Goal: Task Accomplishment & Management: Complete application form

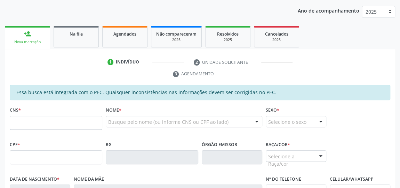
scroll to position [114, 0]
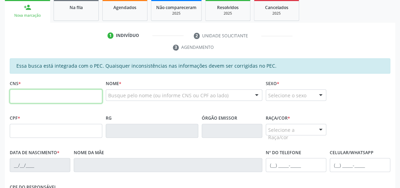
click at [63, 96] on input "text" at bounding box center [56, 96] width 93 height 14
type input "706 2020 4556 7062"
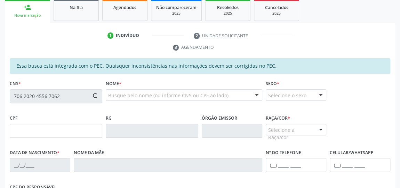
type input "870.205.724-72"
type input "03/04/1971"
type input "Clemilda Vieira dos Santos"
type input "(82) 99119-1634"
type input "16"
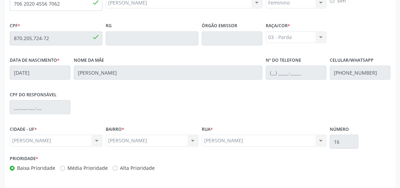
scroll to position [230, 0]
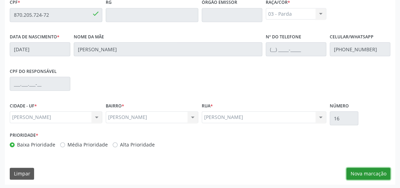
click at [373, 171] on button "Nova marcação" at bounding box center [369, 173] width 44 height 12
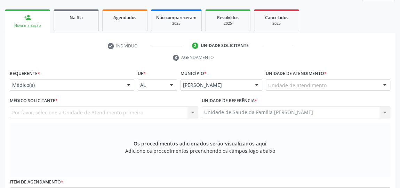
scroll to position [103, 0]
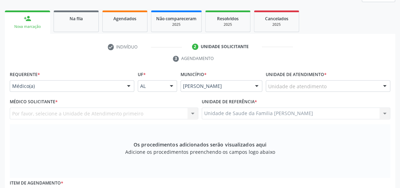
click at [345, 84] on div "Unidade de atendimento" at bounding box center [328, 86] width 125 height 12
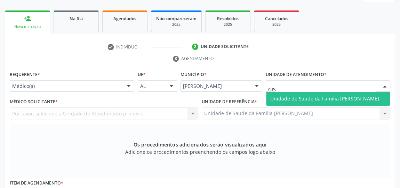
click at [339, 92] on span "Unidade de Saude da Familia [PERSON_NAME]" at bounding box center [328, 99] width 124 height 14
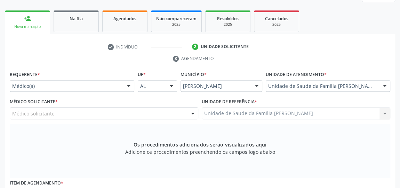
click at [382, 84] on div at bounding box center [385, 86] width 10 height 12
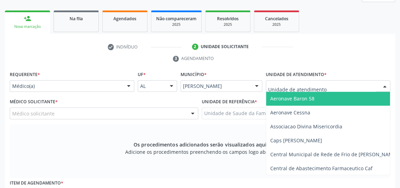
click at [358, 87] on input "text" at bounding box center [322, 89] width 108 height 14
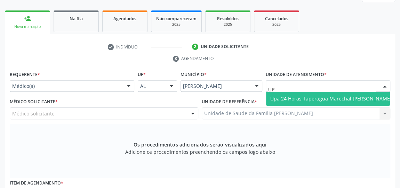
type input "UPA"
click at [301, 102] on span "Upa 24 Horas Taperagua Marechal [PERSON_NAME]" at bounding box center [331, 99] width 130 height 14
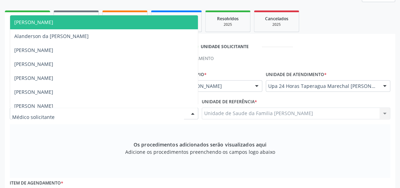
click at [157, 111] on div at bounding box center [104, 113] width 189 height 12
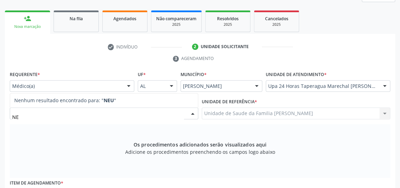
type input "N"
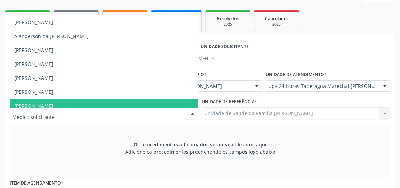
click at [380, 87] on div at bounding box center [385, 86] width 10 height 12
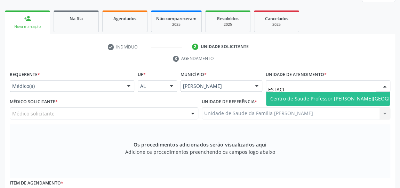
type input "ESTACIO"
click at [327, 96] on span "Centro de Saude Professor [PERSON_NAME][GEOGRAPHIC_DATA]" at bounding box center [345, 98] width 151 height 7
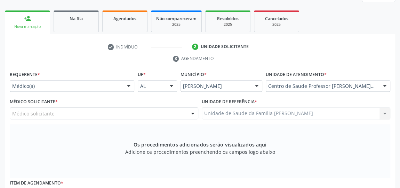
click at [68, 112] on div "Médico solicitante" at bounding box center [104, 113] width 189 height 12
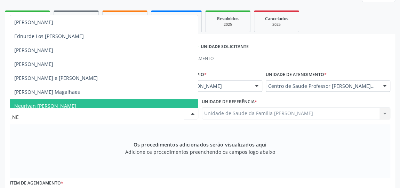
type input "NEU"
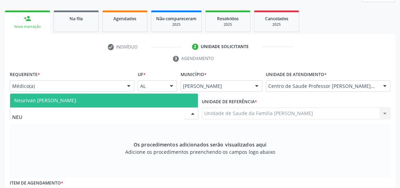
click at [67, 99] on span "Neurivan Calado Barbosa" at bounding box center [45, 100] width 62 height 7
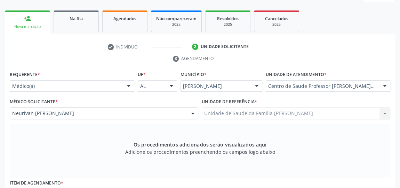
scroll to position [167, 0]
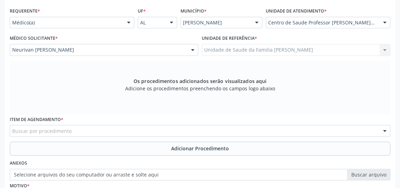
click at [197, 132] on div "Buscar por procedimento" at bounding box center [200, 131] width 381 height 12
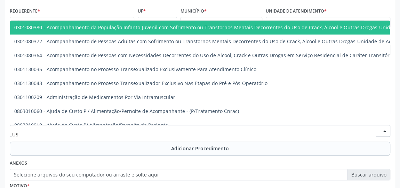
type input "USG"
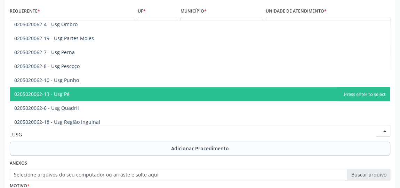
scroll to position [97, 0]
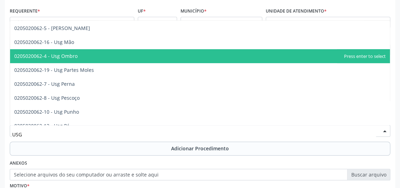
click at [76, 55] on span "0205020062-4 - Usg Ombro" at bounding box center [45, 56] width 63 height 7
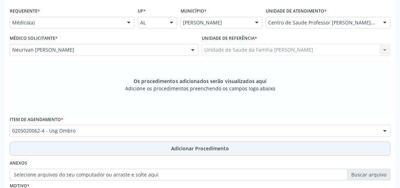
click at [169, 146] on button "Adicionar Procedimento" at bounding box center [200, 148] width 381 height 14
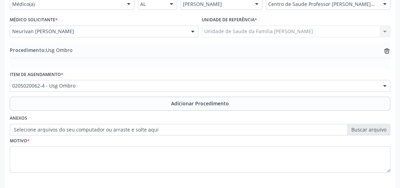
scroll to position [198, 0]
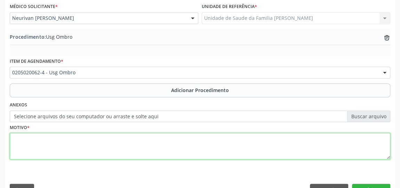
click at [135, 148] on textarea at bounding box center [200, 146] width 381 height 26
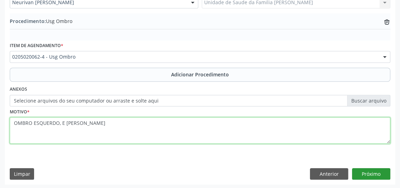
type textarea "OMBRO ESQUERDO, E JOELHO ESQUERDO"
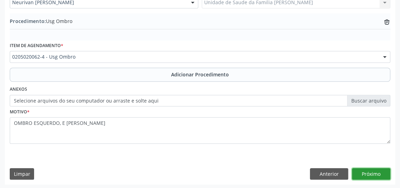
click at [375, 169] on button "Próximo" at bounding box center [371, 174] width 38 height 12
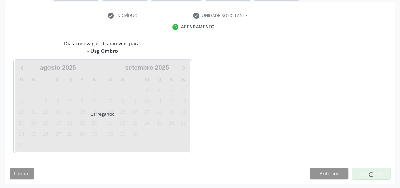
scroll to position [155, 0]
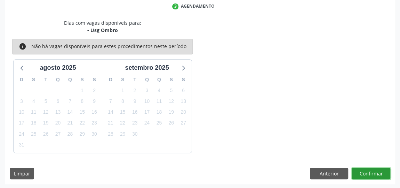
click at [375, 169] on button "Confirmar" at bounding box center [371, 173] width 38 height 12
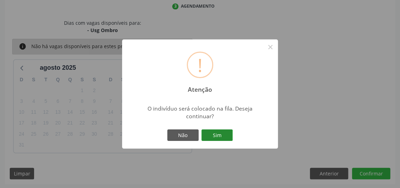
click at [222, 138] on button "Sim" at bounding box center [216, 135] width 31 height 12
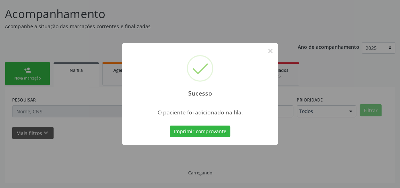
scroll to position [51, 0]
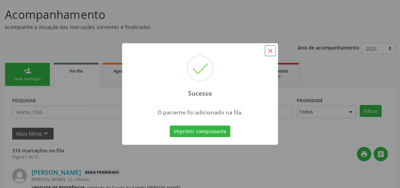
click at [269, 50] on button "×" at bounding box center [270, 51] width 12 height 12
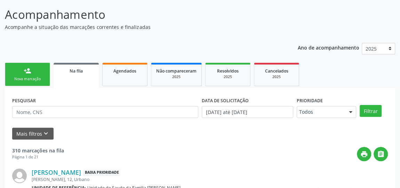
click at [33, 77] on div "Nova marcação" at bounding box center [27, 78] width 35 height 5
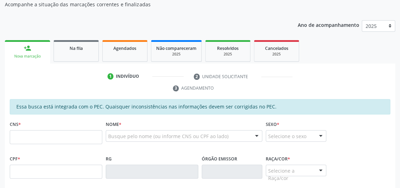
scroll to position [83, 0]
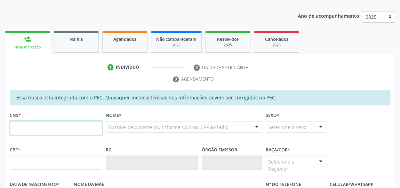
click at [76, 125] on input "text" at bounding box center [56, 128] width 93 height 14
type input "705 2054 1045 7475"
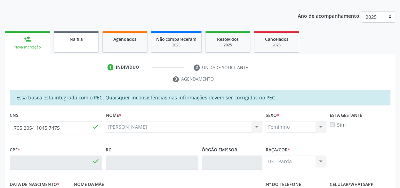
type input "118.758.934-90"
type input "18/03/1996"
type input "Edvania dos Santos"
type input "(82) 98134-4725"
type input "04"
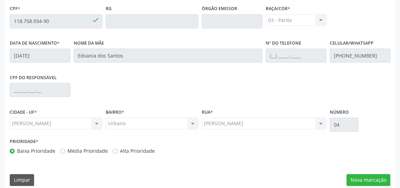
scroll to position [230, 0]
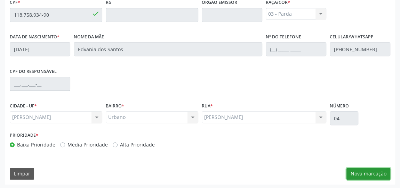
click at [364, 167] on button "Nova marcação" at bounding box center [369, 173] width 44 height 12
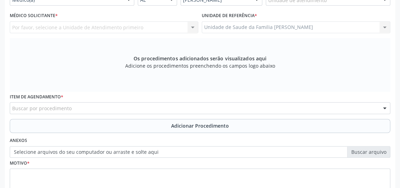
scroll to position [135, 0]
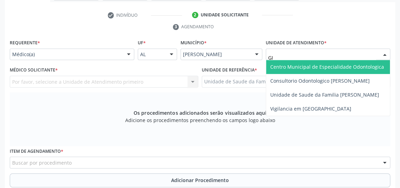
type input "GIS"
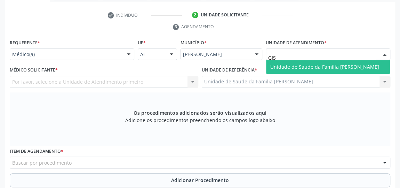
click at [305, 60] on span "Unidade de Saude da Familia [PERSON_NAME]" at bounding box center [328, 67] width 124 height 14
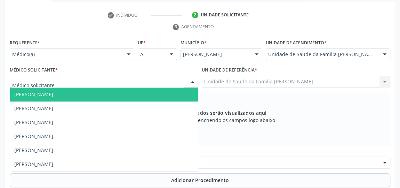
click at [194, 79] on div at bounding box center [193, 82] width 10 height 12
click at [131, 91] on span "[PERSON_NAME]" at bounding box center [104, 94] width 188 height 14
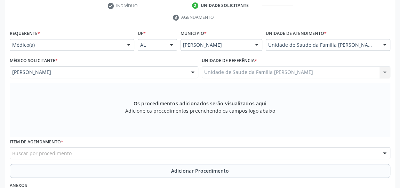
scroll to position [198, 0]
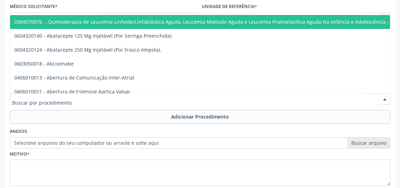
click at [137, 100] on div at bounding box center [200, 99] width 381 height 12
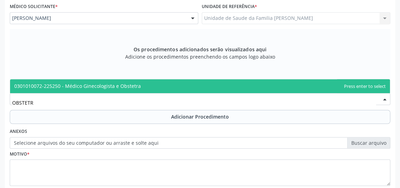
type input "OBSTETRA"
click at [121, 83] on span "0301010072-225250 - Médico Ginecologista e Obstetra" at bounding box center [77, 85] width 127 height 7
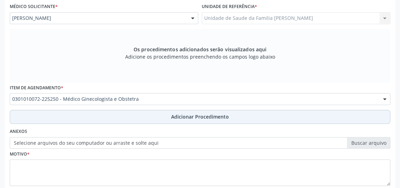
click at [197, 111] on button "Adicionar Procedimento" at bounding box center [200, 117] width 381 height 14
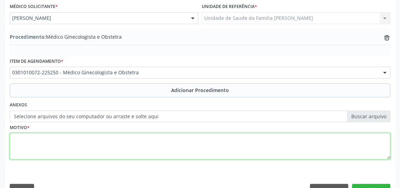
click at [47, 137] on textarea at bounding box center [200, 146] width 381 height 26
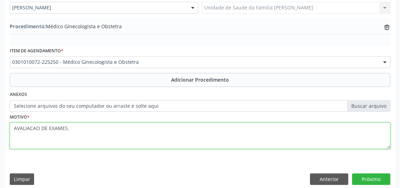
scroll to position [214, 0]
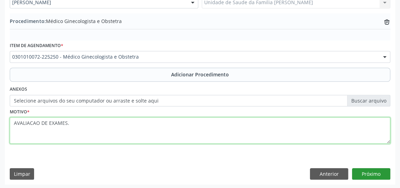
type textarea "AVALIACAO DE EXAMES."
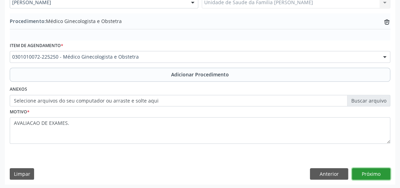
click at [378, 173] on button "Próximo" at bounding box center [371, 174] width 38 height 12
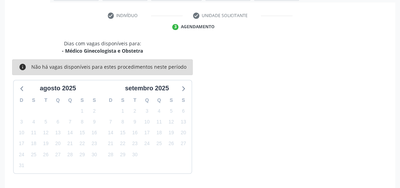
scroll to position [155, 0]
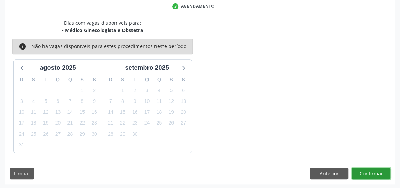
click at [378, 173] on button "Confirmar" at bounding box center [371, 173] width 38 height 12
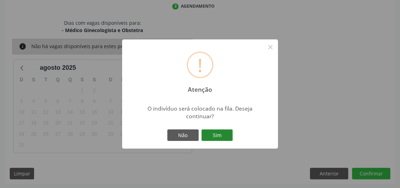
click at [218, 136] on button "Sim" at bounding box center [216, 135] width 31 height 12
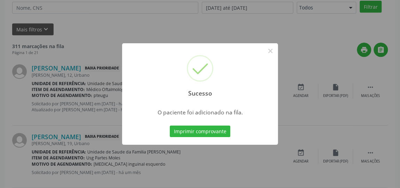
scroll to position [51, 0]
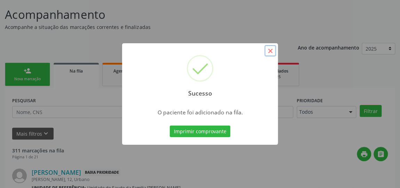
click at [268, 52] on button "×" at bounding box center [270, 51] width 12 height 12
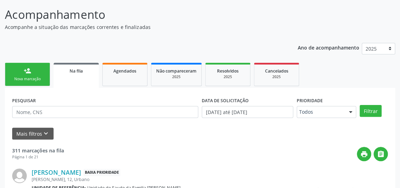
click at [33, 77] on div "Nova marcação" at bounding box center [27, 78] width 35 height 5
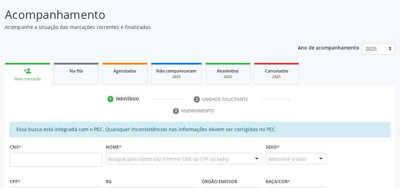
click at [24, 93] on ul "1 Indivíduo 2 Unidade solicitante 3 Agendamento" at bounding box center [200, 104] width 390 height 23
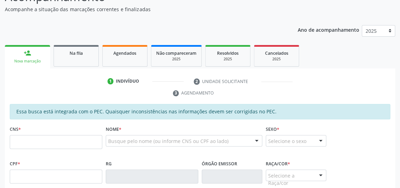
scroll to position [83, 0]
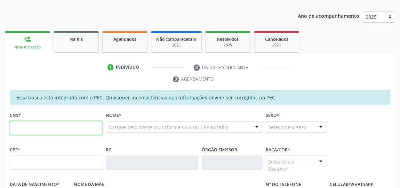
click at [87, 127] on input "text" at bounding box center [56, 128] width 93 height 14
type input "707 0088 7556 3731"
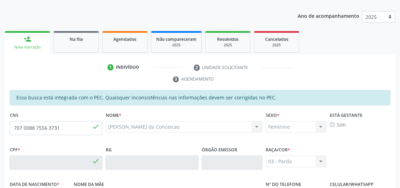
type input "100.806.654-03"
type input "06/04/1973"
type input "Ilda Maria da Conceicao"
type input "(82) 99184-7380"
type input "04"
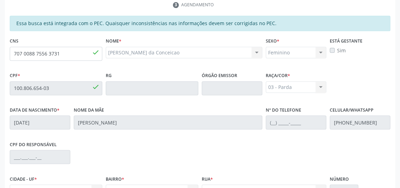
scroll to position [230, 0]
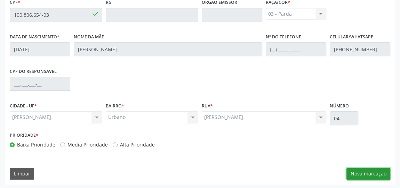
click at [363, 169] on button "Nova marcação" at bounding box center [369, 173] width 44 height 12
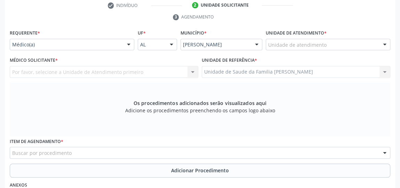
scroll to position [135, 0]
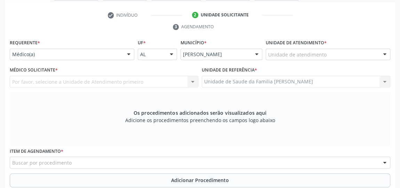
click at [349, 53] on div "Unidade de atendimento" at bounding box center [328, 54] width 125 height 12
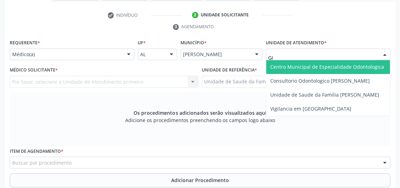
type input "GIS"
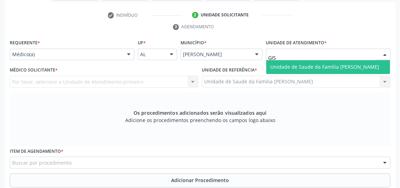
click at [347, 61] on span "Unidade de Saude da Familia [PERSON_NAME]" at bounding box center [328, 67] width 124 height 14
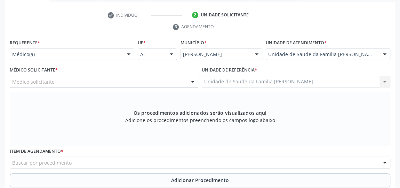
click at [123, 77] on div "Médico solicitante" at bounding box center [104, 81] width 189 height 12
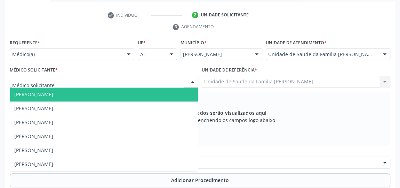
click at [96, 90] on span "[PERSON_NAME]" at bounding box center [104, 94] width 188 height 14
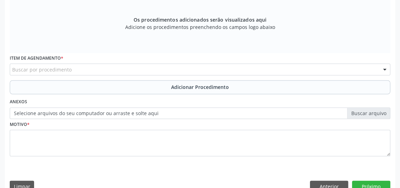
scroll to position [230, 0]
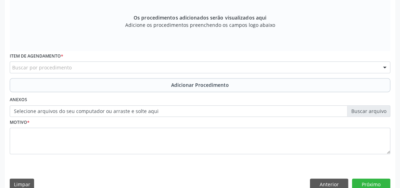
click at [95, 62] on div "Buscar por procedimento" at bounding box center [200, 67] width 381 height 12
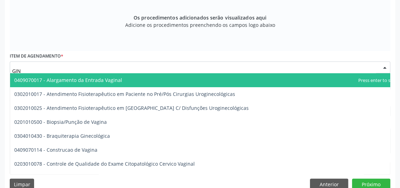
type input "GINE"
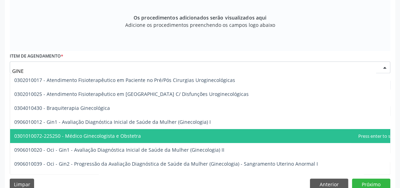
click at [113, 133] on span "0301010072-225250 - Médico Ginecologista e Obstetra" at bounding box center [77, 135] width 127 height 7
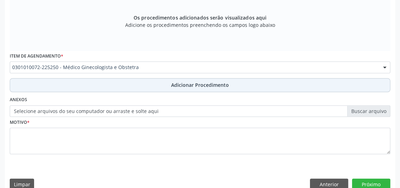
click at [204, 82] on span "Adicionar Procedimento" at bounding box center [200, 84] width 58 height 7
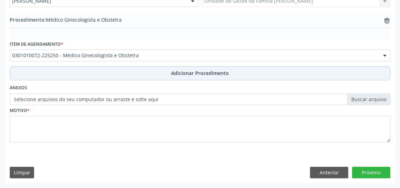
scroll to position [203, 0]
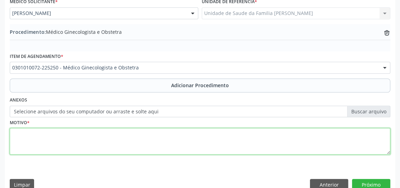
click at [105, 146] on textarea at bounding box center [200, 141] width 381 height 26
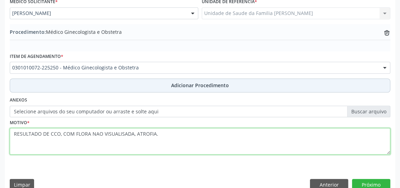
scroll to position [214, 0]
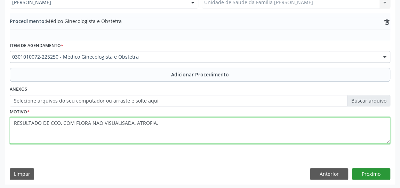
type textarea "RESULTADO DE CCO, COM FLORA NAO VISUALISADA, ATROFIA."
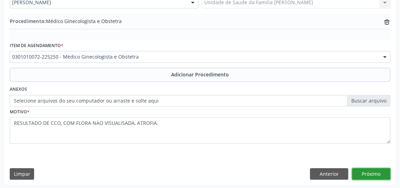
click at [372, 171] on button "Próximo" at bounding box center [371, 174] width 38 height 12
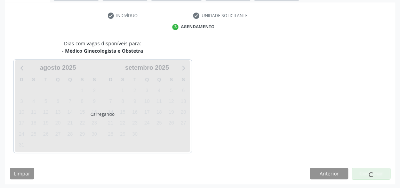
scroll to position [155, 0]
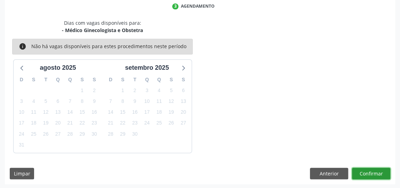
click at [372, 171] on button "Confirmar" at bounding box center [371, 173] width 38 height 12
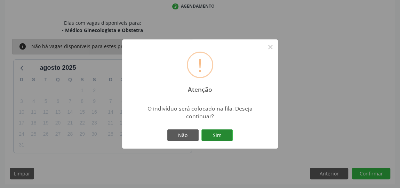
click at [221, 133] on button "Sim" at bounding box center [216, 135] width 31 height 12
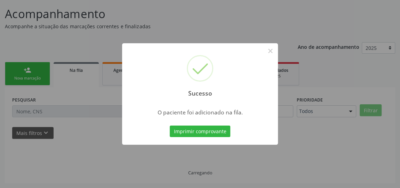
scroll to position [51, 0]
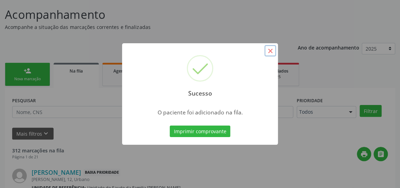
click at [267, 51] on button "×" at bounding box center [270, 51] width 12 height 12
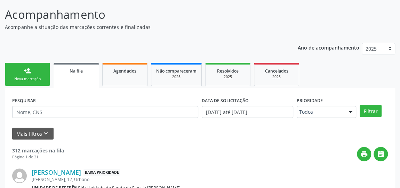
click at [38, 78] on div "Nova marcação" at bounding box center [27, 78] width 35 height 5
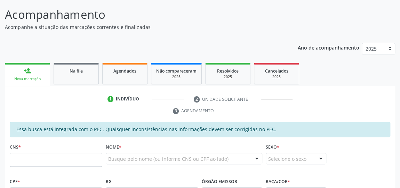
click at [38, 78] on div "Nova marcação" at bounding box center [27, 78] width 35 height 5
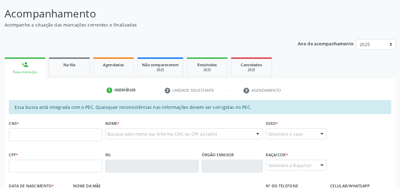
scroll to position [50, 0]
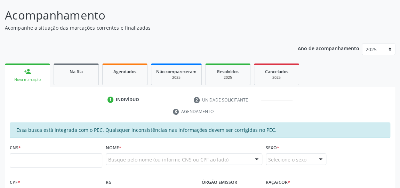
drag, startPoint x: 509, startPoint y: 8, endPoint x: 273, endPoint y: 25, distance: 236.2
click at [273, 25] on p "Acompanhe a situação das marcações correntes e finalizadas" at bounding box center [141, 27] width 273 height 7
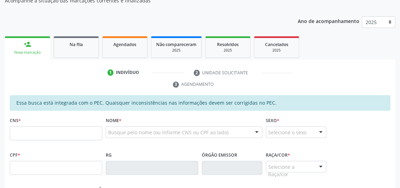
scroll to position [114, 0]
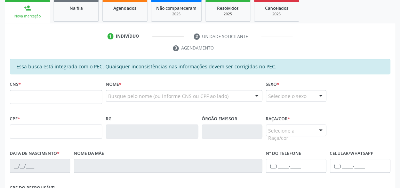
click at [74, 86] on div "CNS *" at bounding box center [56, 91] width 93 height 25
click at [73, 92] on input "text" at bounding box center [56, 97] width 93 height 14
click at [69, 95] on input "text" at bounding box center [56, 97] width 93 height 14
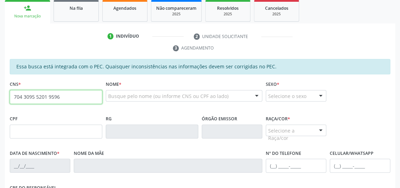
type input "704 3095 5201 9596"
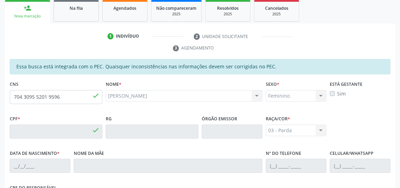
type input "081.838.844-74"
type input "20/02/1978"
type input "Eunice da Silva Santos"
type input "(82) 99103-1395"
type input "10"
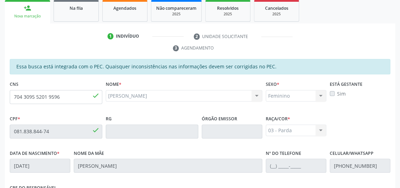
scroll to position [230, 0]
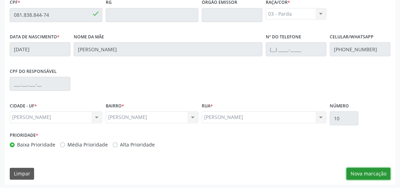
click at [374, 170] on button "Nova marcação" at bounding box center [369, 173] width 44 height 12
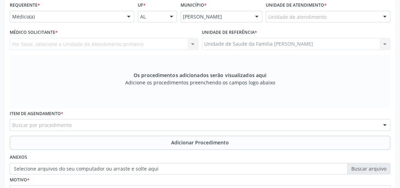
scroll to position [135, 0]
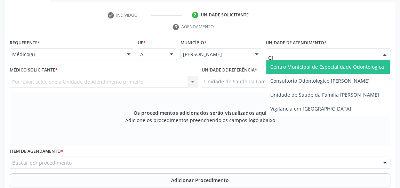
type input "GIS"
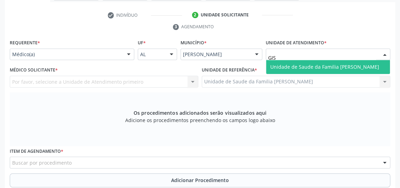
click at [318, 63] on span "Unidade de Saude da Familia [PERSON_NAME]" at bounding box center [324, 66] width 109 height 7
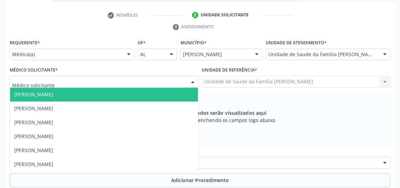
click at [190, 78] on div at bounding box center [193, 82] width 10 height 12
click at [104, 96] on span "[PERSON_NAME]" at bounding box center [104, 94] width 188 height 14
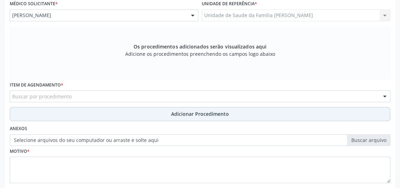
scroll to position [230, 0]
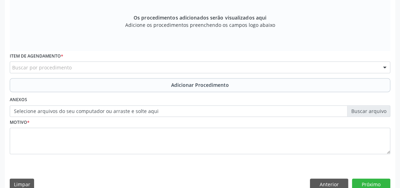
click at [142, 63] on div "Buscar por procedimento" at bounding box center [200, 67] width 381 height 12
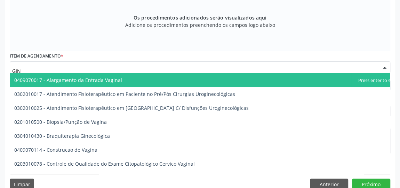
type input "GINE"
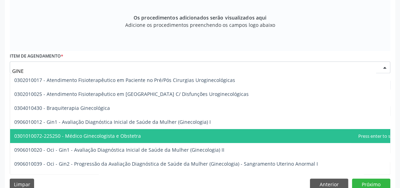
click at [124, 134] on span "0301010072-225250 - Médico Ginecologista e Obstetra" at bounding box center [77, 135] width 127 height 7
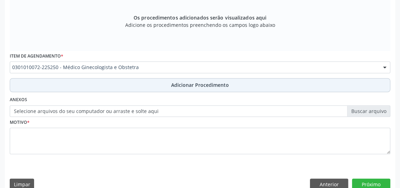
click at [192, 85] on span "Adicionar Procedimento" at bounding box center [200, 84] width 58 height 7
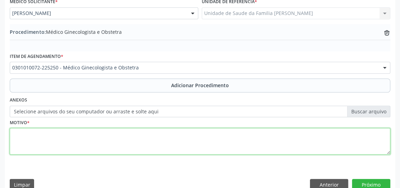
click at [133, 142] on textarea at bounding box center [200, 141] width 381 height 26
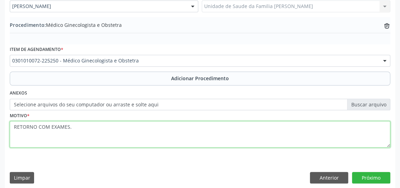
scroll to position [214, 0]
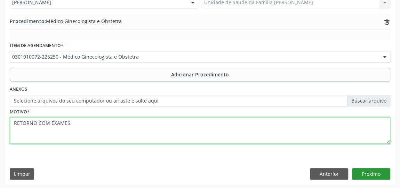
type textarea "RETORNO COM EXAMES."
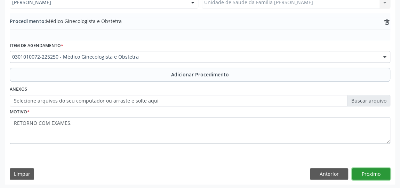
click at [375, 173] on button "Próximo" at bounding box center [371, 174] width 38 height 12
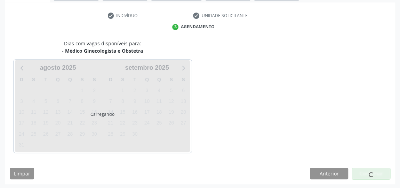
scroll to position [155, 0]
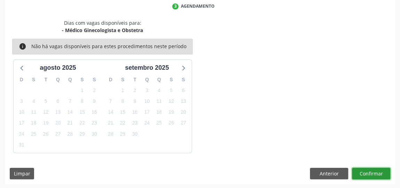
click at [375, 173] on button "Confirmar" at bounding box center [371, 173] width 38 height 12
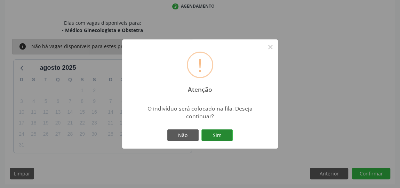
click at [224, 134] on button "Sim" at bounding box center [216, 135] width 31 height 12
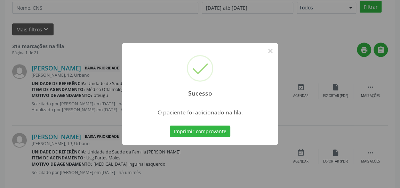
scroll to position [51, 0]
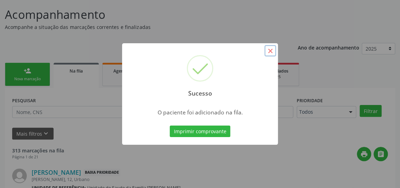
click at [271, 53] on button "×" at bounding box center [270, 51] width 12 height 12
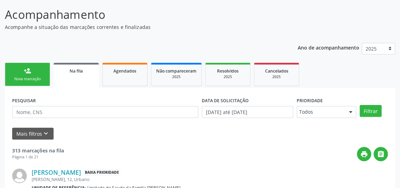
click at [22, 70] on link "person_add Nova marcação" at bounding box center [27, 74] width 45 height 23
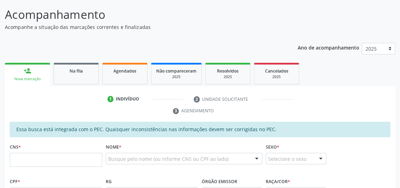
click at [22, 70] on link "person_add Nova marcação" at bounding box center [27, 74] width 45 height 23
click at [52, 158] on input "text" at bounding box center [56, 159] width 93 height 14
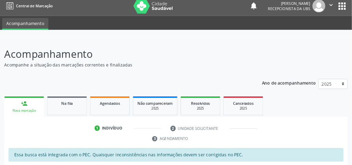
scroll to position [0, 0]
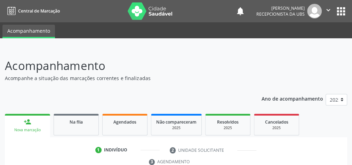
drag, startPoint x: 405, startPoint y: 0, endPoint x: 209, endPoint y: 64, distance: 205.5
click at [209, 64] on p "Acompanhamento" at bounding box center [125, 65] width 240 height 17
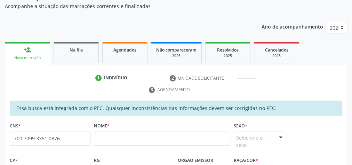
scroll to position [111, 0]
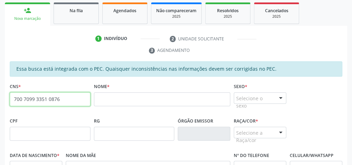
click at [78, 92] on input "700 7099 3351 0876" at bounding box center [50, 99] width 81 height 14
type input "7"
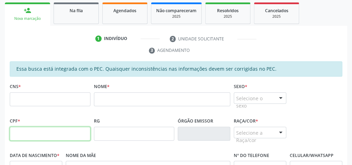
click at [51, 136] on input "text" at bounding box center [50, 134] width 81 height 14
type input "085.070.854-07"
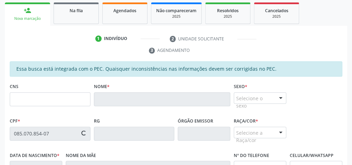
type input "700 7099 3351 0876"
type input "20/09/1979"
type input "Francisca Leoterio dos Santos"
type input "(82) 99983-2856"
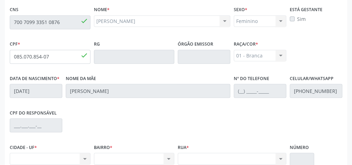
scroll to position [252, 0]
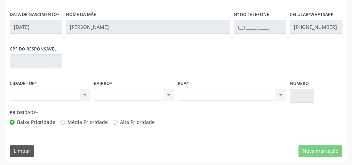
click at [86, 94] on div "Nenhum resultado encontrado para: " " Não há nenhuma opção para ser exibida." at bounding box center [50, 95] width 81 height 12
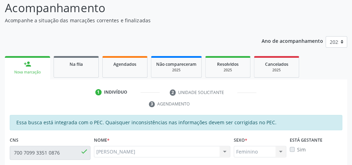
scroll to position [0, 0]
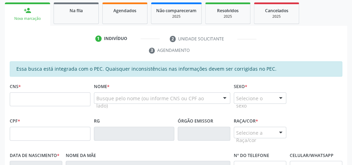
scroll to position [111, 0]
click at [48, 94] on input "text" at bounding box center [50, 99] width 81 height 14
type input "700 7099 3351 0876"
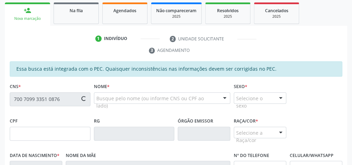
type input "085.070.854-07"
type input "[DATE]"
type input "Francisca Leoterio dos Santos"
type input "(82) 99983-2856"
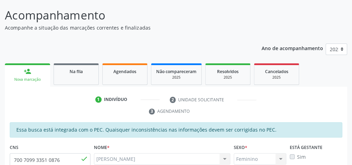
scroll to position [2, 0]
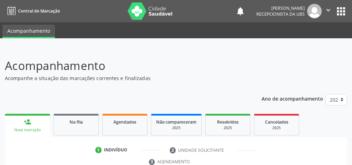
scroll to position [127, 0]
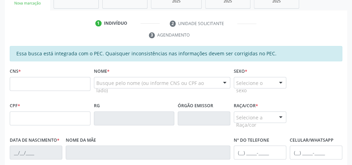
drag, startPoint x: 46, startPoint y: 80, endPoint x: 51, endPoint y: 67, distance: 14.3
click at [46, 80] on input "text" at bounding box center [50, 84] width 81 height 14
type input "706 5033 1992 1494"
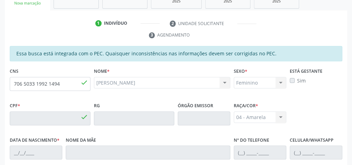
type input "152.085.524-93"
type input "2[DATE]"
type input "Rosineidedos Santos de Jesus"
type input "[PHONE_NUMBER]"
type input "15"
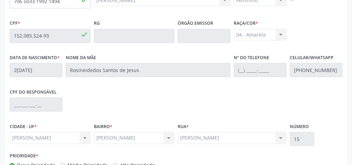
scroll to position [252, 0]
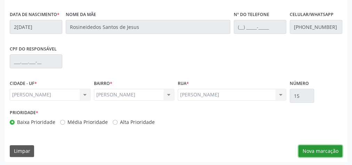
click at [326, 150] on button "Nova marcação" at bounding box center [321, 151] width 44 height 12
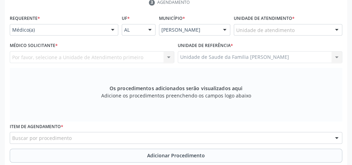
scroll to position [141, 0]
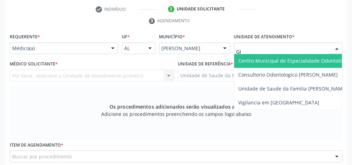
type input "GIS"
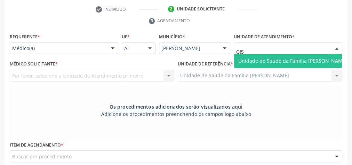
click at [284, 58] on span "Unidade de Saude da Familia [PERSON_NAME]" at bounding box center [292, 60] width 109 height 7
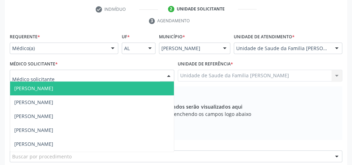
click at [167, 73] on div at bounding box center [169, 76] width 10 height 12
click at [88, 89] on span "[PERSON_NAME]" at bounding box center [92, 88] width 164 height 14
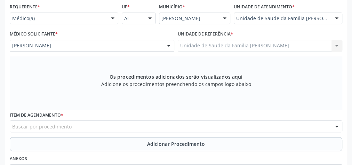
scroll to position [197, 0]
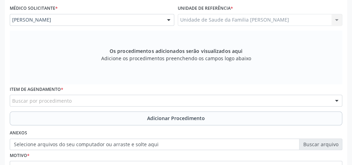
click at [104, 97] on div "Buscar por procedimento" at bounding box center [176, 101] width 333 height 12
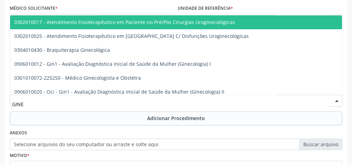
type input "GINEC"
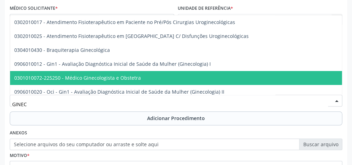
click at [104, 80] on span "0301010072-225250 - Médico Ginecologista e Obstetra" at bounding box center [207, 78] width 394 height 14
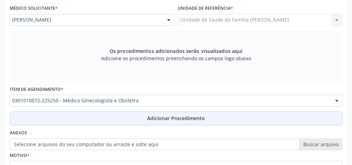
click at [152, 120] on span "Adicionar Procedimento" at bounding box center [176, 117] width 58 height 7
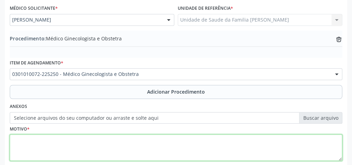
click at [138, 148] on textarea at bounding box center [176, 147] width 333 height 26
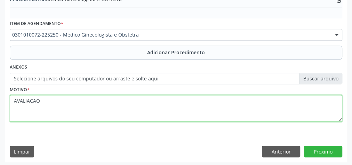
scroll to position [237, 0]
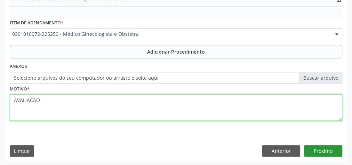
type textarea "AVALIACAO"
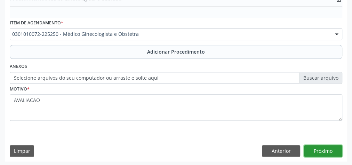
click at [331, 147] on button "Próximo" at bounding box center [323, 151] width 38 height 12
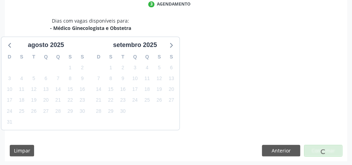
scroll to position [184, 0]
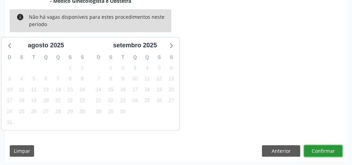
click at [330, 152] on button "Confirmar" at bounding box center [323, 151] width 38 height 12
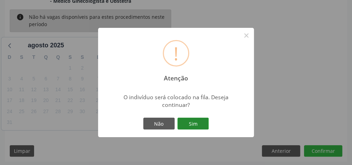
click at [202, 126] on button "Sim" at bounding box center [192, 124] width 31 height 12
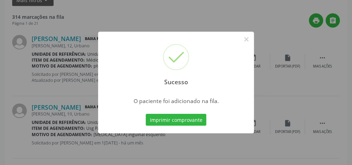
scroll to position [74, 0]
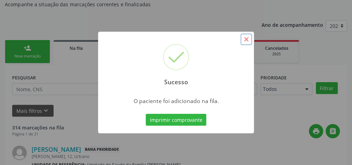
click at [247, 40] on button "×" at bounding box center [246, 39] width 12 height 12
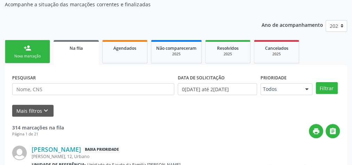
click at [31, 53] on link "person_add Nova marcação" at bounding box center [27, 51] width 45 height 23
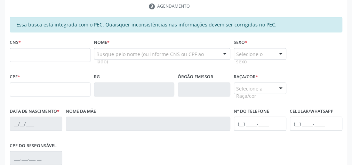
scroll to position [157, 0]
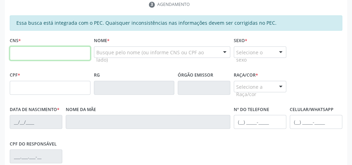
drag, startPoint x: 49, startPoint y: 49, endPoint x: 37, endPoint y: 49, distance: 12.2
click at [49, 49] on input "text" at bounding box center [50, 53] width 81 height 14
type input "704 3065 0977 6590"
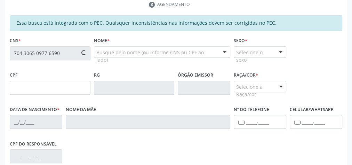
type input "117.983.394-55"
type input "1[DATE]"
type input "[PERSON_NAME]"
type input "[PHONE_NUMBER]"
type input "10"
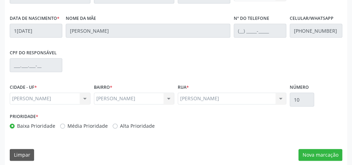
scroll to position [252, 0]
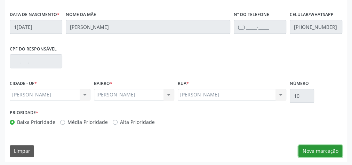
click at [312, 145] on button "Nova marcação" at bounding box center [321, 151] width 44 height 12
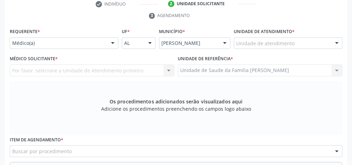
scroll to position [141, 0]
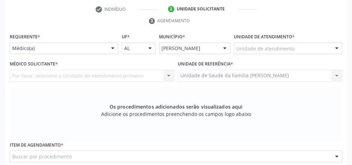
click at [293, 47] on div "Unidade de atendimento" at bounding box center [288, 48] width 109 height 12
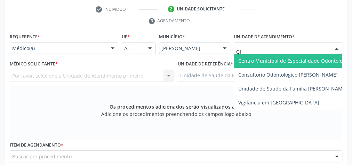
type input "GIS"
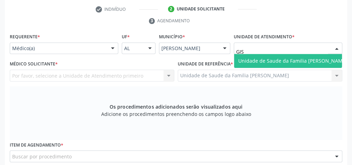
click at [288, 54] on span "Unidade de Saude da Familia [PERSON_NAME]" at bounding box center [292, 61] width 117 height 14
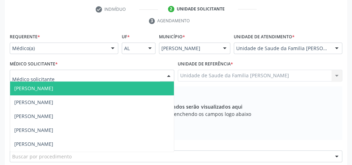
click at [166, 75] on div at bounding box center [169, 76] width 10 height 12
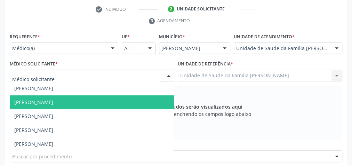
click at [52, 103] on span "[PERSON_NAME]" at bounding box center [33, 102] width 39 height 7
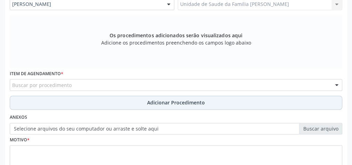
scroll to position [224, 0]
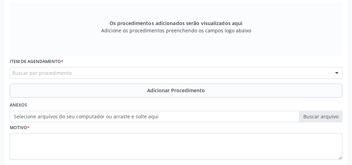
click at [116, 70] on div "Buscar por procedimento" at bounding box center [176, 73] width 333 height 12
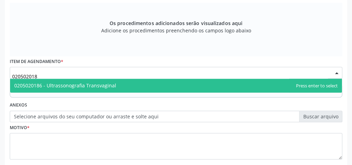
type input "0205020186"
click at [114, 83] on span "0205020186 - Ultrassonografia Transvaginal" at bounding box center [176, 86] width 332 height 14
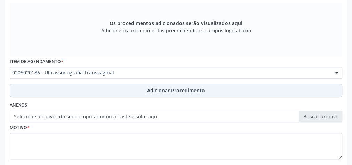
click at [172, 89] on span "Adicionar Procedimento" at bounding box center [176, 90] width 58 height 7
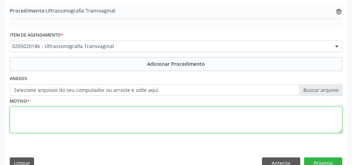
click at [131, 110] on textarea at bounding box center [176, 119] width 333 height 26
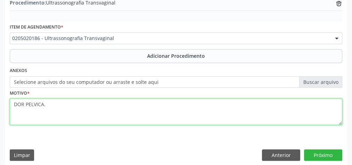
scroll to position [237, 0]
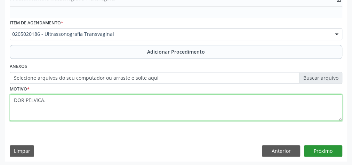
type textarea "DOR PELVICA."
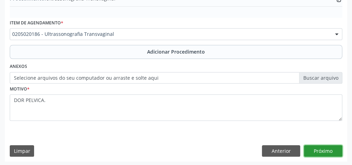
click at [326, 150] on button "Próximo" at bounding box center [323, 151] width 38 height 12
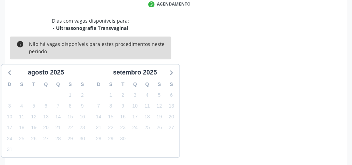
scroll to position [184, 0]
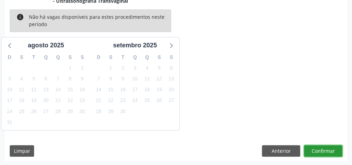
click at [326, 150] on button "Confirmar" at bounding box center [323, 151] width 38 height 12
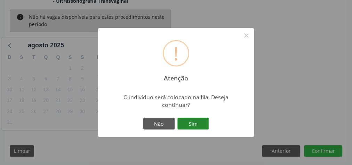
click at [197, 125] on button "Sim" at bounding box center [192, 124] width 31 height 12
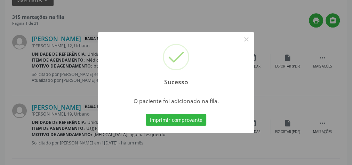
scroll to position [74, 0]
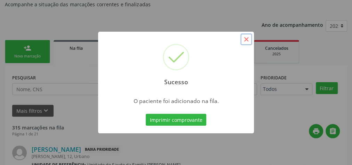
click at [249, 39] on button "×" at bounding box center [246, 39] width 12 height 12
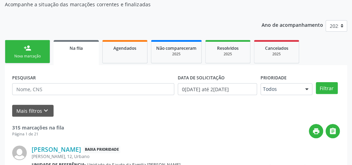
click at [22, 50] on link "person_add Nova marcação" at bounding box center [27, 51] width 45 height 23
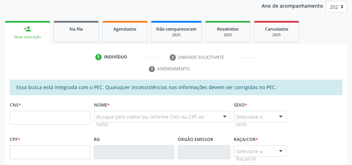
scroll to position [102, 0]
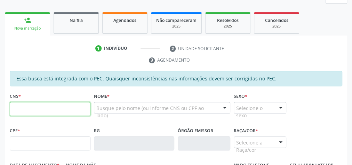
click at [62, 106] on input "text" at bounding box center [50, 109] width 81 height 14
type input "704 3065 0977 6590"
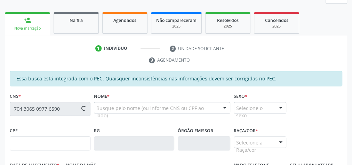
type input "117.983.394-55"
type input "1[DATE]"
type input "[PERSON_NAME]"
type input "[PHONE_NUMBER]"
type input "10"
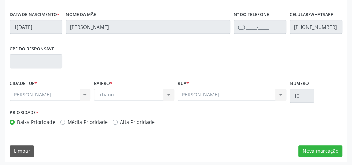
scroll to position [252, 0]
click at [334, 149] on button "Nova marcação" at bounding box center [321, 151] width 44 height 12
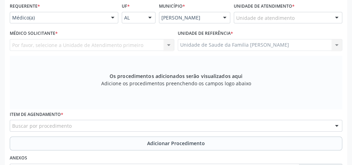
scroll to position [113, 0]
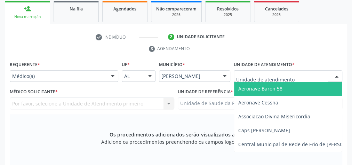
click at [299, 70] on div at bounding box center [288, 76] width 109 height 12
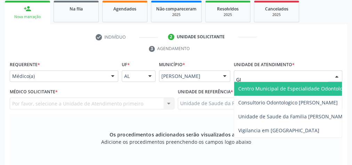
type input "GIS"
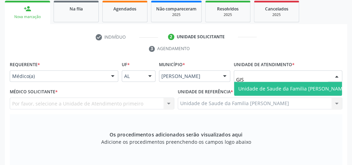
click at [297, 86] on span "Unidade de Saude da Familia [PERSON_NAME]" at bounding box center [292, 88] width 109 height 7
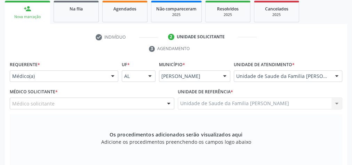
click at [165, 103] on div at bounding box center [169, 104] width 10 height 12
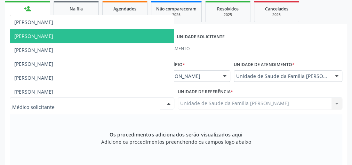
click at [53, 38] on span "[PERSON_NAME]" at bounding box center [33, 36] width 39 height 7
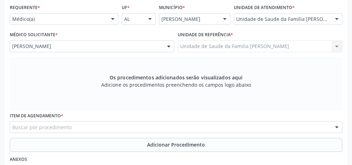
scroll to position [197, 0]
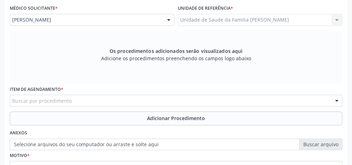
click at [100, 102] on div "Buscar por procedimento" at bounding box center [176, 101] width 333 height 12
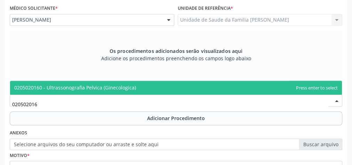
type input "0205020160"
click at [108, 86] on span "0205020160 - Ultrassonografia Pelvica (Ginecologica)" at bounding box center [75, 87] width 122 height 7
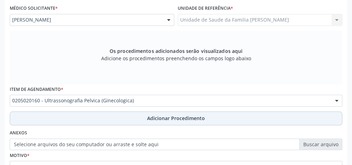
click at [188, 118] on span "Adicionar Procedimento" at bounding box center [176, 117] width 58 height 7
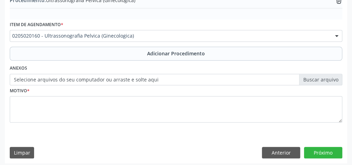
scroll to position [237, 0]
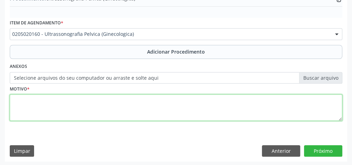
click at [121, 112] on textarea at bounding box center [176, 107] width 333 height 26
type textarea "DOR PELVICA."
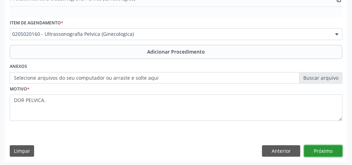
click at [322, 146] on button "Próximo" at bounding box center [323, 151] width 38 height 12
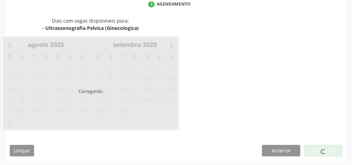
scroll to position [184, 0]
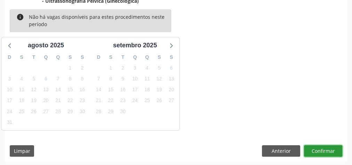
click at [322, 146] on button "Confirmar" at bounding box center [323, 151] width 38 height 12
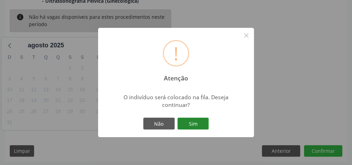
click at [195, 121] on button "Sim" at bounding box center [192, 124] width 31 height 12
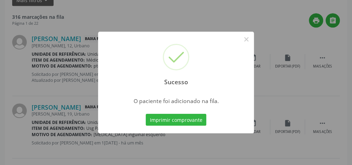
scroll to position [74, 0]
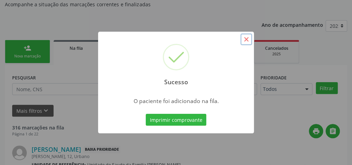
click at [245, 41] on button "×" at bounding box center [246, 39] width 12 height 12
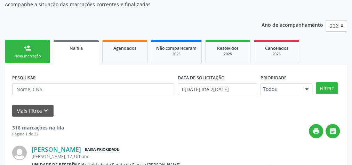
click at [30, 60] on link "person_add Nova marcação" at bounding box center [27, 51] width 45 height 23
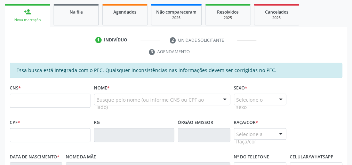
scroll to position [157, 0]
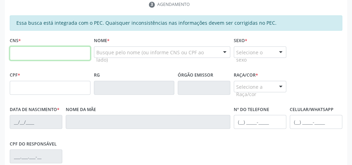
click at [65, 49] on input "text" at bounding box center [50, 53] width 81 height 14
type input "704 3065 0977 6590"
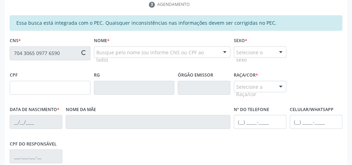
type input "117.983.394-55"
type input "1[DATE]"
type input "[PERSON_NAME]"
type input "[PHONE_NUMBER]"
type input "10"
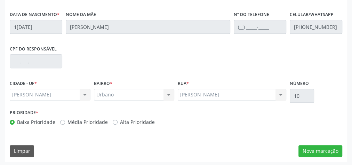
scroll to position [252, 0]
click at [321, 148] on button "Nova marcação" at bounding box center [321, 151] width 44 height 12
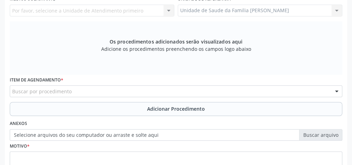
scroll to position [141, 0]
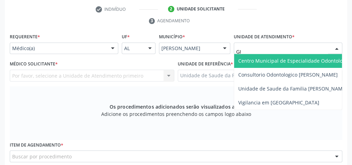
type input "GIS"
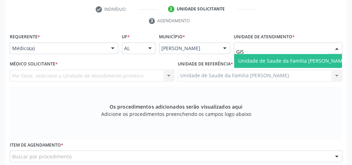
click at [288, 60] on span "Unidade de Saude da Familia [PERSON_NAME]" at bounding box center [292, 60] width 109 height 7
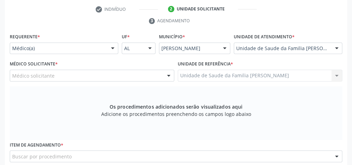
click at [169, 73] on div at bounding box center [169, 76] width 10 height 12
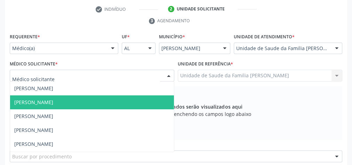
click at [53, 102] on span "[PERSON_NAME]" at bounding box center [33, 102] width 39 height 7
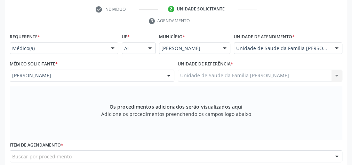
scroll to position [169, 0]
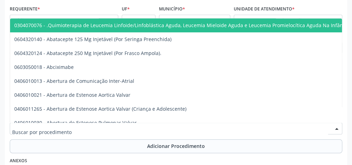
click at [78, 129] on div at bounding box center [176, 128] width 333 height 12
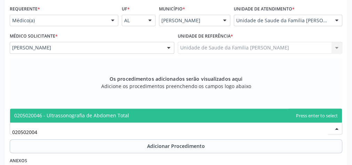
type input "0205020046"
click at [83, 114] on span "0205020046 - Ultrassonografia de Abdomen Total" at bounding box center [71, 115] width 115 height 7
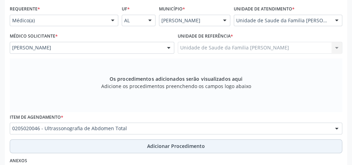
click at [177, 142] on span "Adicionar Procedimento" at bounding box center [176, 145] width 58 height 7
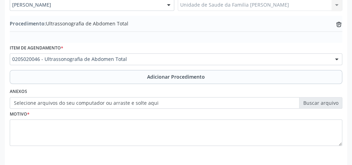
scroll to position [237, 0]
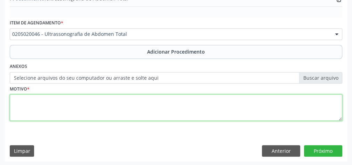
click at [82, 108] on textarea at bounding box center [176, 107] width 333 height 26
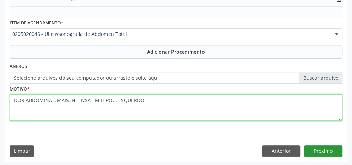
type textarea "DOR ABDOMINAL, MAIS INTENSA EM HIPOC. ESQUERDO"
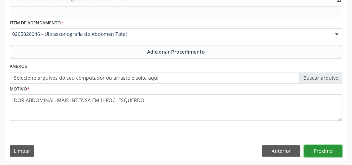
click at [329, 151] on button "Próximo" at bounding box center [323, 151] width 38 height 12
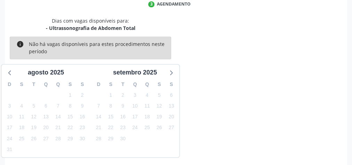
scroll to position [184, 0]
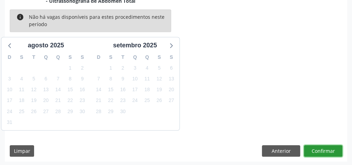
click at [329, 151] on button "Confirmar" at bounding box center [323, 151] width 38 height 12
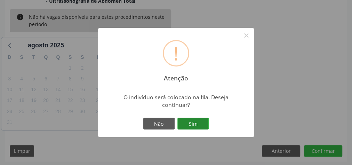
click at [185, 127] on button "Sim" at bounding box center [192, 124] width 31 height 12
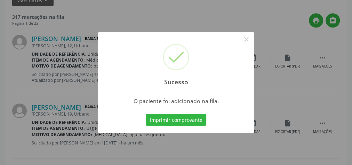
scroll to position [74, 0]
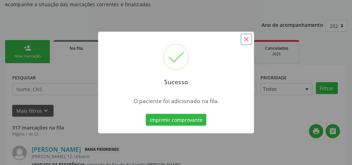
click at [245, 40] on button "×" at bounding box center [246, 39] width 12 height 12
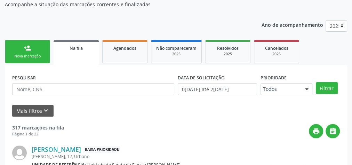
click at [28, 54] on div "Nova marcação" at bounding box center [27, 56] width 35 height 5
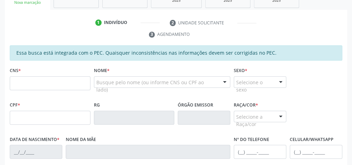
scroll to position [129, 0]
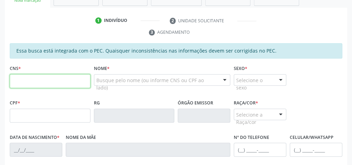
click at [70, 76] on input "text" at bounding box center [50, 81] width 81 height 14
type input "704 3065 0977 6590"
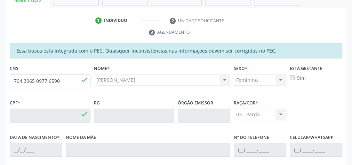
type input "117.983.394-55"
type input "1[DATE]"
type input "[PERSON_NAME]"
type input "[PHONE_NUMBER]"
type input "10"
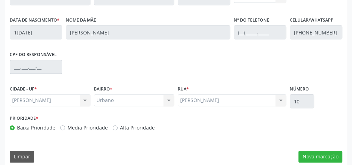
scroll to position [252, 0]
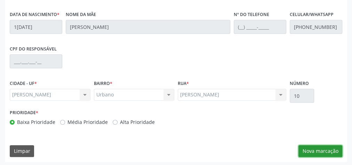
click at [320, 148] on button "Nova marcação" at bounding box center [321, 151] width 44 height 12
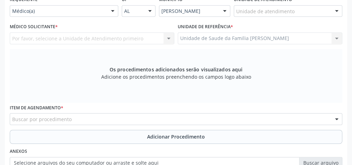
scroll to position [141, 0]
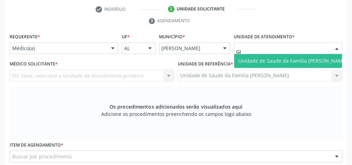
type input "GIS"
click at [275, 57] on span "Unidade de Saude da Familia [PERSON_NAME]" at bounding box center [292, 60] width 109 height 7
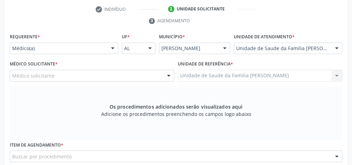
click at [170, 74] on div at bounding box center [169, 76] width 10 height 12
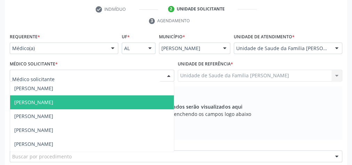
click at [53, 100] on span "[PERSON_NAME]" at bounding box center [33, 102] width 39 height 7
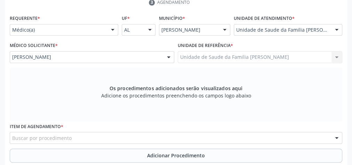
scroll to position [252, 0]
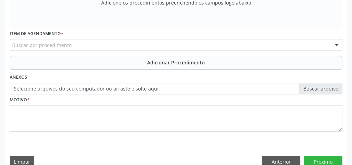
click at [106, 42] on div "Buscar por procedimento" at bounding box center [176, 45] width 333 height 12
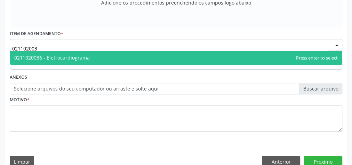
type input "0211020036"
click at [79, 54] on span "0211020036 - Eletrocardiograma" at bounding box center [51, 57] width 75 height 7
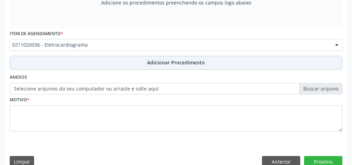
click at [159, 59] on span "Adicionar Procedimento" at bounding box center [176, 62] width 58 height 7
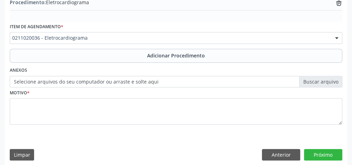
scroll to position [237, 0]
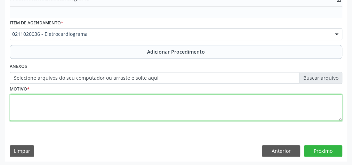
click at [116, 101] on textarea at bounding box center [176, 107] width 333 height 26
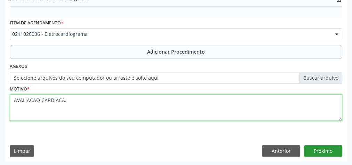
type textarea "AVALIACAO CARDIACA."
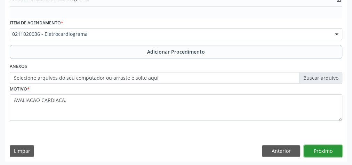
click at [322, 147] on button "Próximo" at bounding box center [323, 151] width 38 height 12
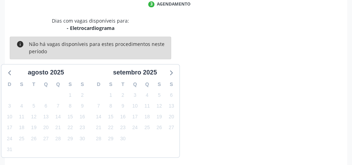
scroll to position [184, 0]
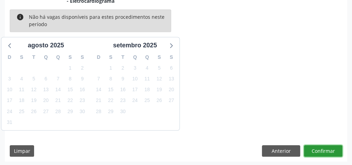
click at [322, 147] on button "Confirmar" at bounding box center [323, 151] width 38 height 12
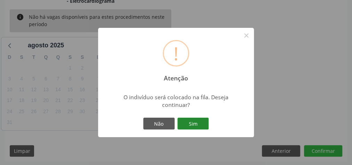
click at [194, 124] on button "Sim" at bounding box center [192, 124] width 31 height 12
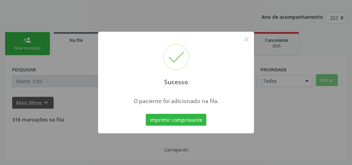
scroll to position [74, 0]
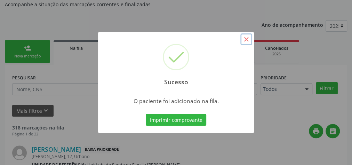
click at [246, 40] on button "×" at bounding box center [246, 39] width 12 height 12
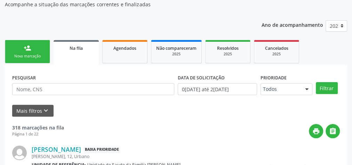
click at [24, 54] on div "Nova marcação" at bounding box center [27, 56] width 35 height 5
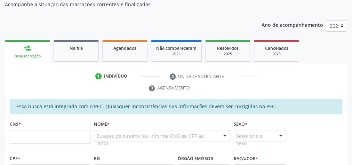
scroll to position [129, 0]
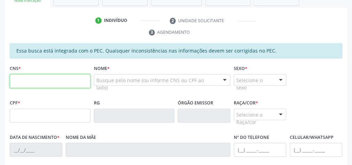
click at [48, 79] on input "text" at bounding box center [50, 81] width 81 height 14
type input "704 3065 0977 6590"
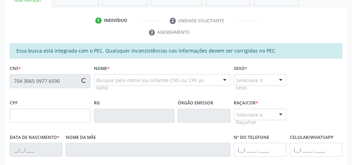
type input "117.983.394-55"
type input "1[DATE]"
type input "[PERSON_NAME]"
type input "[PHONE_NUMBER]"
type input "10"
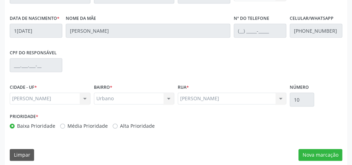
scroll to position [252, 0]
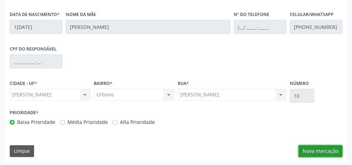
click at [331, 149] on button "Nova marcação" at bounding box center [321, 151] width 44 height 12
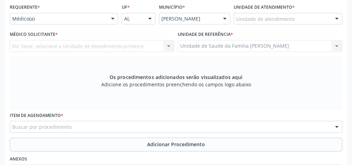
scroll to position [141, 0]
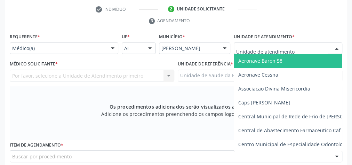
click at [296, 44] on div at bounding box center [288, 48] width 109 height 12
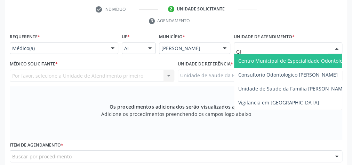
type input "GIS"
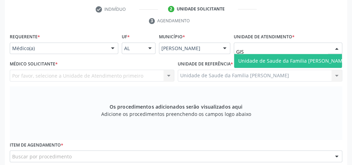
click at [297, 61] on span "Unidade de Saude da Familia [PERSON_NAME]" at bounding box center [292, 60] width 109 height 7
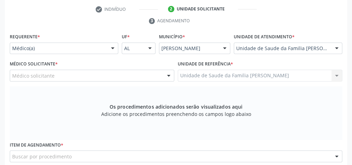
click at [164, 74] on div at bounding box center [169, 76] width 10 height 12
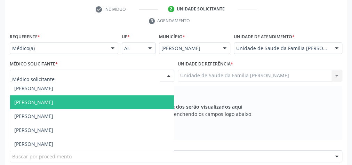
click at [53, 99] on span "[PERSON_NAME]" at bounding box center [33, 102] width 39 height 7
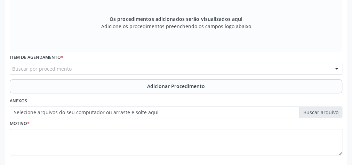
scroll to position [252, 0]
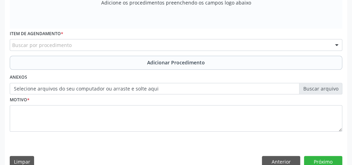
click at [144, 43] on div "Buscar por procedimento" at bounding box center [176, 45] width 333 height 12
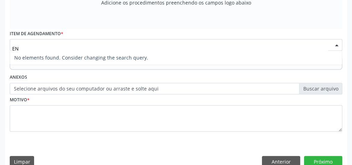
type input "E"
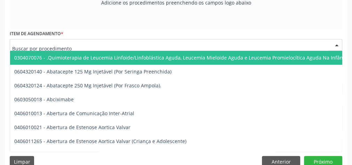
click at [144, 43] on input "text" at bounding box center [170, 48] width 316 height 14
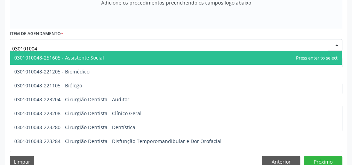
type input "0301010048"
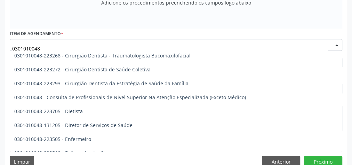
scroll to position [334, 0]
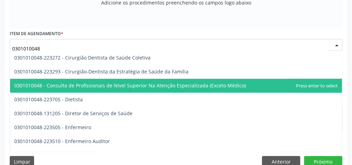
click at [137, 85] on span "0301010048 - Consulta de Profissionais de Nivel Superior Na Atenção Especializa…" at bounding box center [130, 85] width 232 height 7
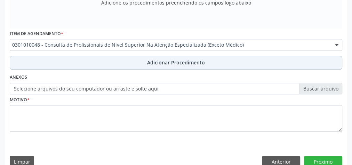
click at [166, 62] on span "Adicionar Procedimento" at bounding box center [176, 62] width 58 height 7
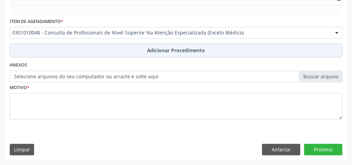
scroll to position [226, 0]
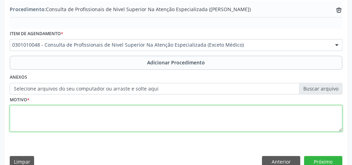
click at [90, 114] on textarea at bounding box center [176, 118] width 333 height 26
click at [25, 111] on textarea "ENDROCRINOLOGIA." at bounding box center [176, 118] width 333 height 26
click at [78, 114] on textarea "ENDOCRINOLOGIA." at bounding box center [176, 118] width 333 height 26
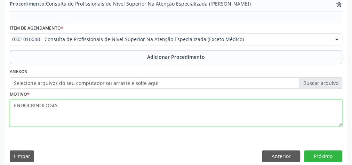
scroll to position [237, 0]
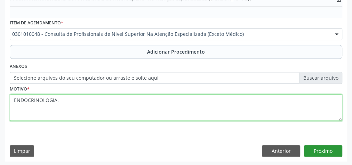
type textarea "ENDOCRINOLOGIA."
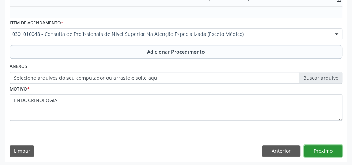
click at [335, 149] on button "Próximo" at bounding box center [323, 151] width 38 height 12
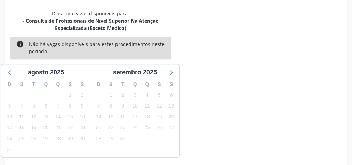
scroll to position [192, 0]
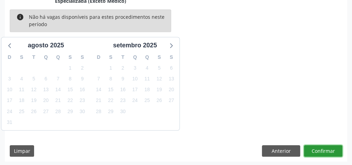
click at [335, 149] on button "Confirmar" at bounding box center [323, 151] width 38 height 12
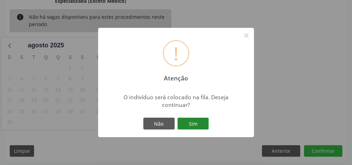
click at [205, 119] on button "Sim" at bounding box center [192, 124] width 31 height 12
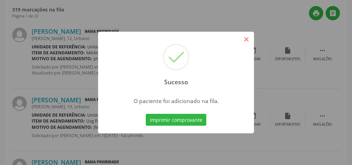
scroll to position [74, 0]
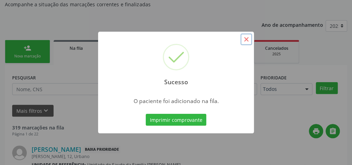
click at [249, 35] on button "×" at bounding box center [246, 39] width 12 height 12
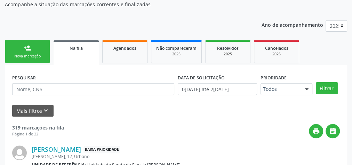
click at [25, 48] on div "person_add" at bounding box center [28, 48] width 8 height 8
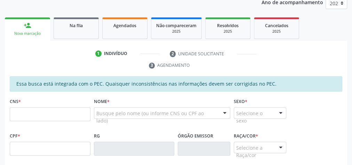
scroll to position [157, 0]
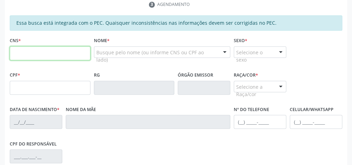
click at [51, 53] on input "text" at bounding box center [50, 53] width 81 height 14
type input "704 3065 0977 6590"
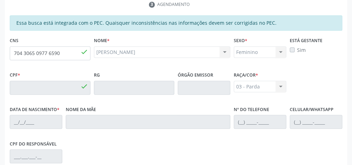
type input "117.983.394-55"
type input "1[DATE]"
type input "[PERSON_NAME]"
type input "[PHONE_NUMBER]"
type input "10"
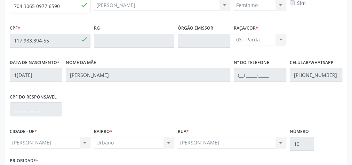
scroll to position [252, 0]
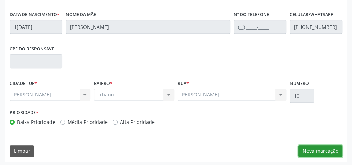
click at [327, 152] on button "Nova marcação" at bounding box center [321, 151] width 44 height 12
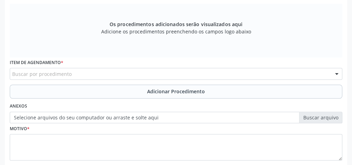
scroll to position [141, 0]
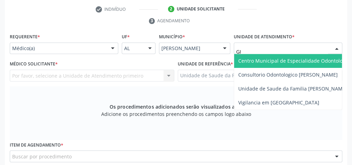
type input "GIS"
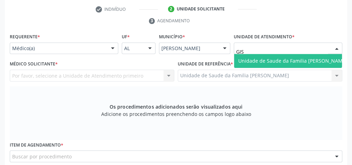
click at [284, 61] on span "Unidade de Saude da Familia [PERSON_NAME]" at bounding box center [292, 60] width 109 height 7
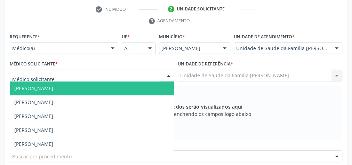
click at [172, 75] on div at bounding box center [169, 76] width 10 height 12
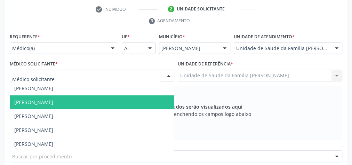
click at [77, 99] on span "[PERSON_NAME]" at bounding box center [92, 102] width 164 height 14
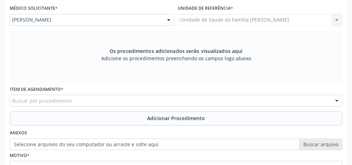
scroll to position [224, 0]
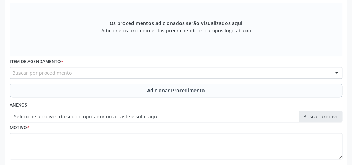
click at [150, 71] on div "Buscar por procedimento" at bounding box center [176, 73] width 333 height 12
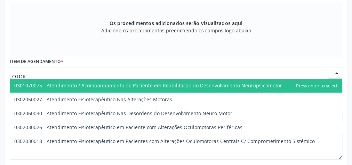
type input "OTORR"
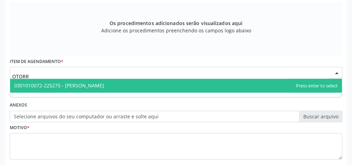
click at [104, 83] on span "0301010072-225275 - [PERSON_NAME]" at bounding box center [59, 85] width 90 height 7
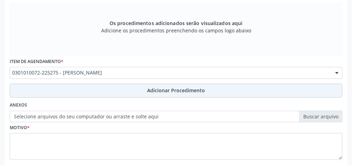
click at [162, 88] on span "Adicionar Procedimento" at bounding box center [176, 90] width 58 height 7
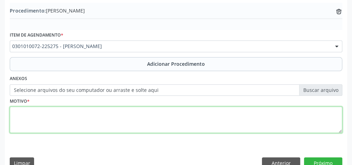
click at [142, 111] on textarea at bounding box center [176, 119] width 333 height 26
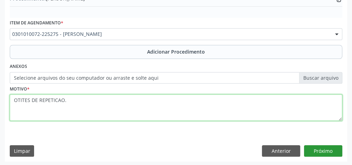
type textarea "OTITES DE REPETICAO."
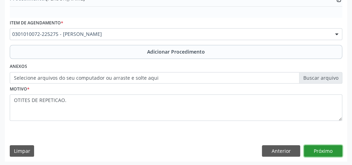
click at [333, 146] on button "Próximo" at bounding box center [323, 151] width 38 height 12
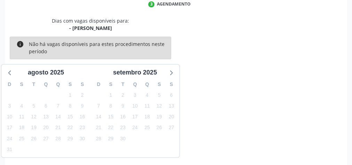
scroll to position [184, 0]
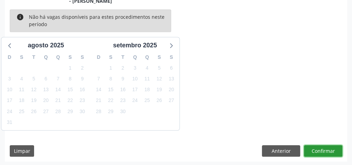
click at [333, 146] on button "Confirmar" at bounding box center [323, 151] width 38 height 12
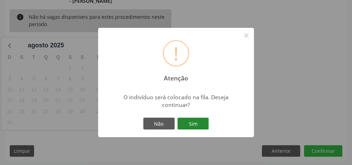
click at [196, 127] on button "Sim" at bounding box center [192, 124] width 31 height 12
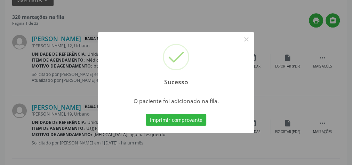
scroll to position [74, 0]
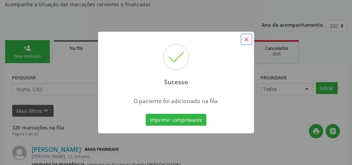
click at [246, 38] on button "×" at bounding box center [246, 39] width 12 height 12
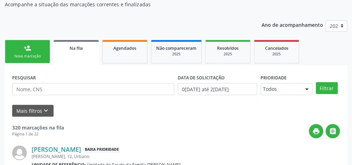
click at [41, 38] on ul "person_add Nova marcação Na fila Agendados Não compareceram 2025 Resolvidos 202…" at bounding box center [176, 51] width 342 height 27
click at [42, 53] on link "person_add Nova marcação" at bounding box center [27, 51] width 45 height 23
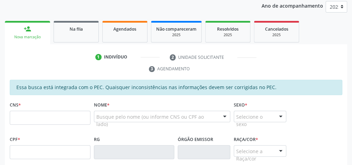
scroll to position [102, 0]
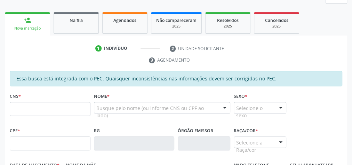
click at [48, 100] on div "CNS *" at bounding box center [50, 103] width 81 height 25
click at [47, 109] on input "text" at bounding box center [50, 109] width 81 height 14
type input "704 3065 0977 6590"
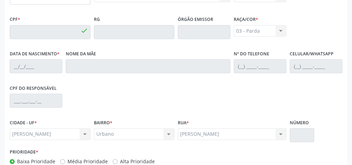
type input "117.983.394-55"
type input "1[DATE]"
type input "[PERSON_NAME]"
type input "[PHONE_NUMBER]"
type input "10"
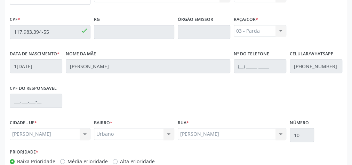
scroll to position [252, 0]
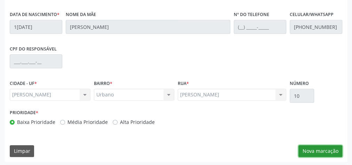
click at [323, 153] on button "Nova marcação" at bounding box center [321, 151] width 44 height 12
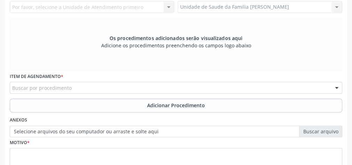
scroll to position [169, 0]
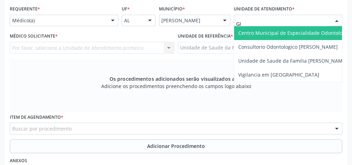
type input "GIS"
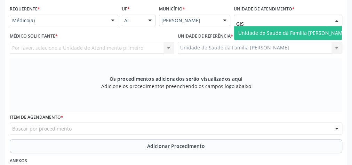
click at [261, 31] on span "Unidade de Saude da Familia [PERSON_NAME]" at bounding box center [292, 33] width 109 height 7
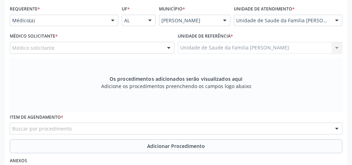
click at [166, 46] on div at bounding box center [169, 48] width 10 height 12
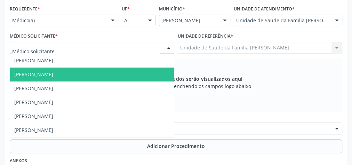
click at [107, 74] on span "[PERSON_NAME]" at bounding box center [92, 74] width 164 height 14
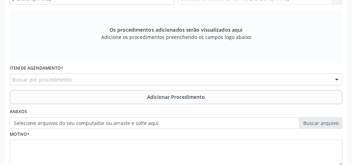
scroll to position [252, 0]
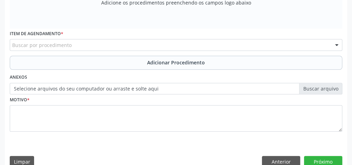
click at [107, 47] on div "Buscar por procedimento" at bounding box center [176, 45] width 333 height 12
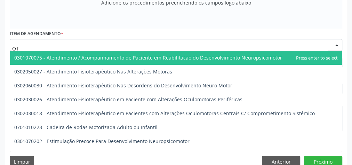
type input "O"
